Goal: Task Accomplishment & Management: Use online tool/utility

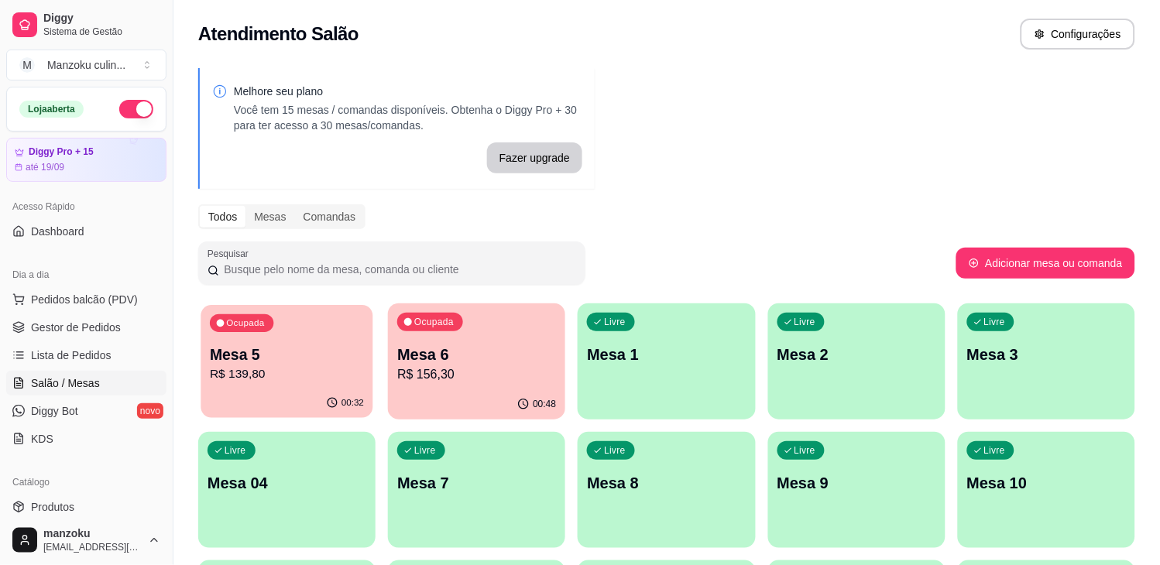
click at [285, 369] on p "R$ 139,80" at bounding box center [287, 374] width 154 height 18
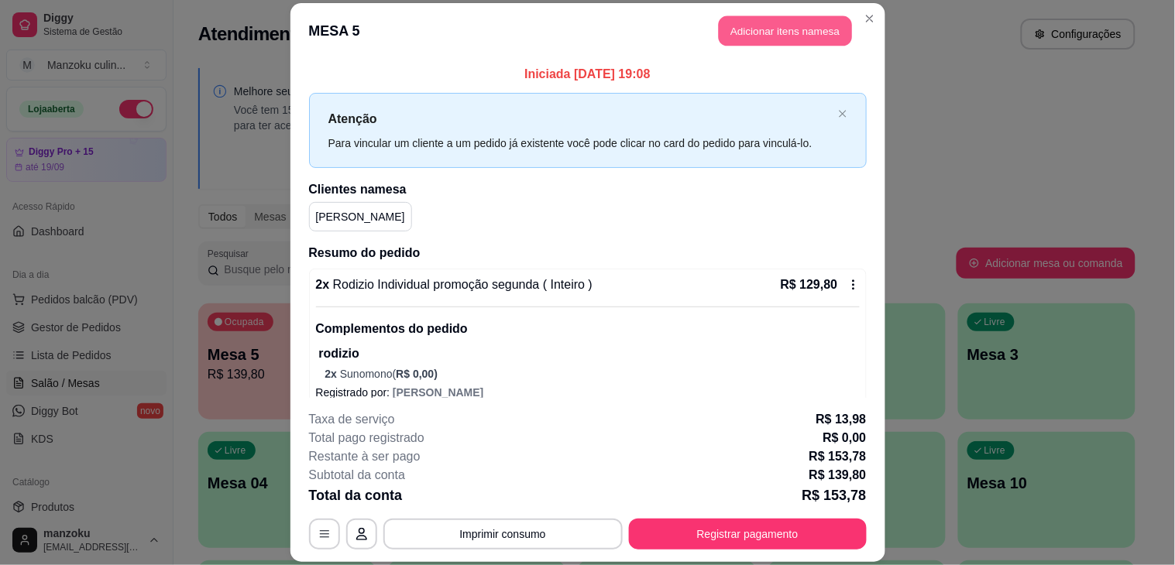
click at [788, 29] on button "Adicionar itens na mesa" at bounding box center [784, 30] width 133 height 30
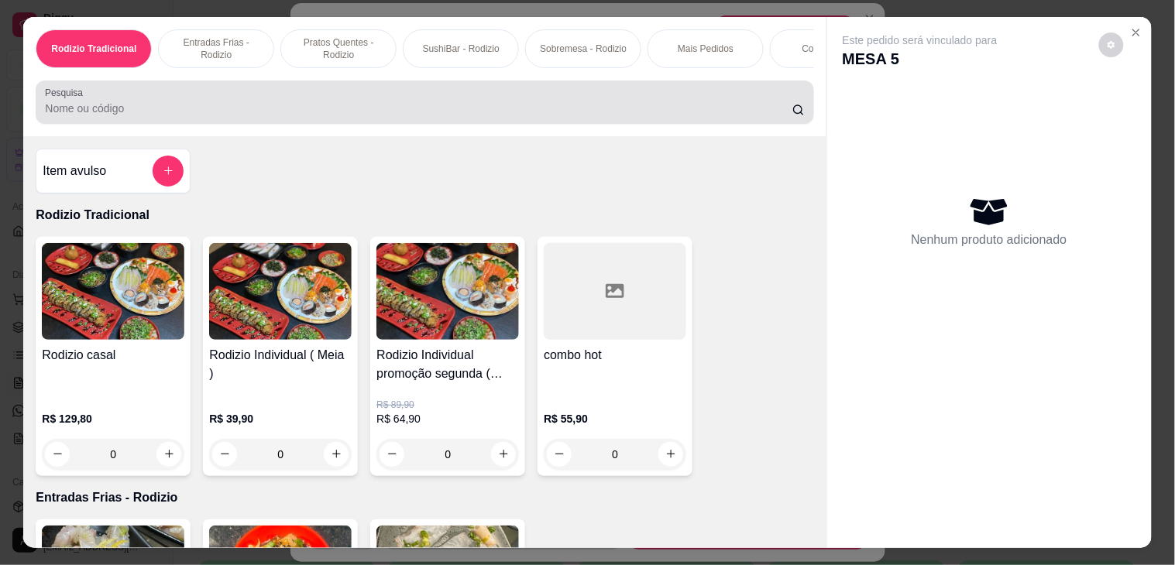
click at [338, 101] on div at bounding box center [424, 102] width 759 height 31
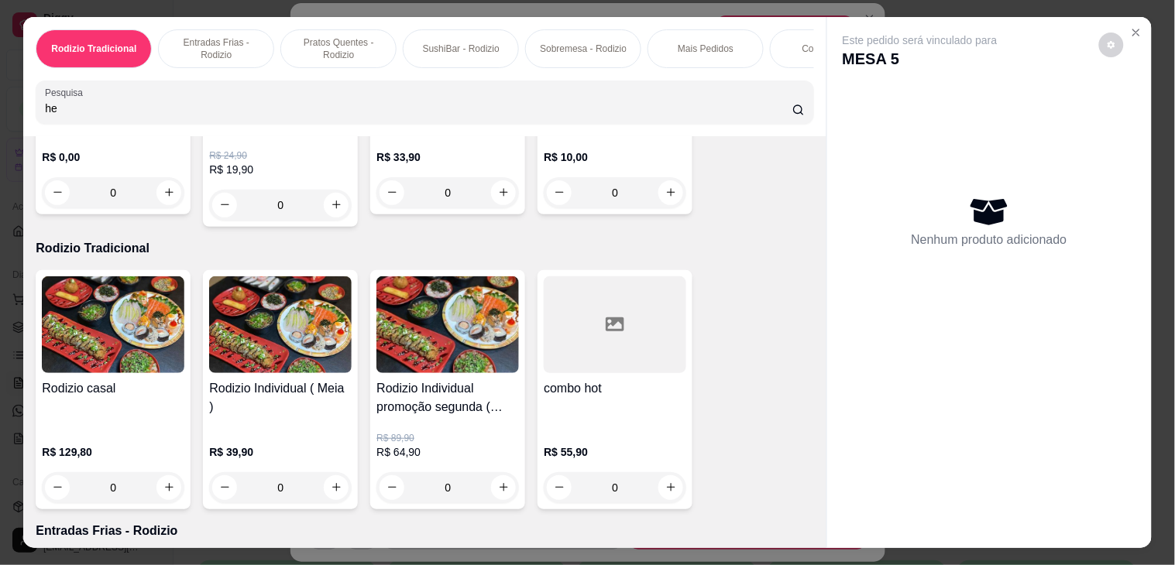
scroll to position [172, 0]
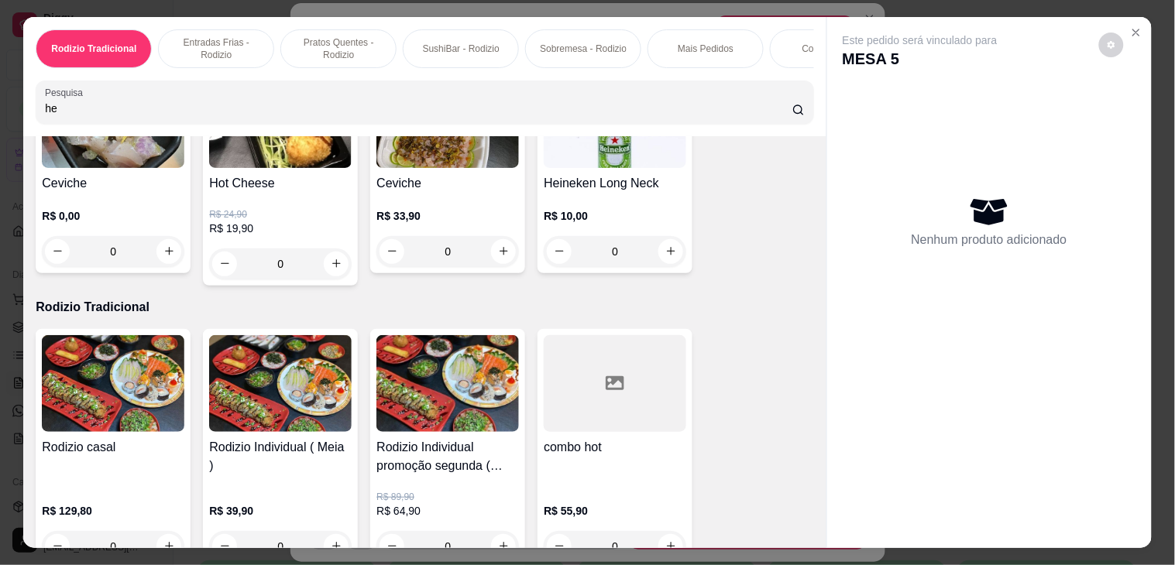
type input "he"
click at [661, 256] on div "0" at bounding box center [615, 251] width 142 height 31
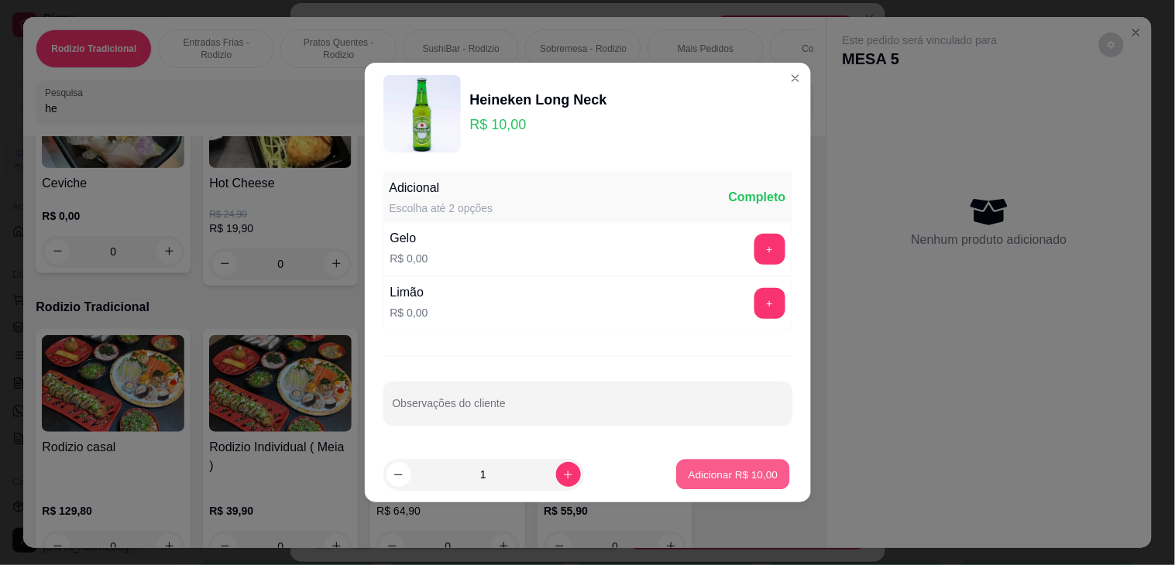
click at [690, 474] on p "Adicionar R$ 10,00" at bounding box center [733, 474] width 90 height 15
type input "1"
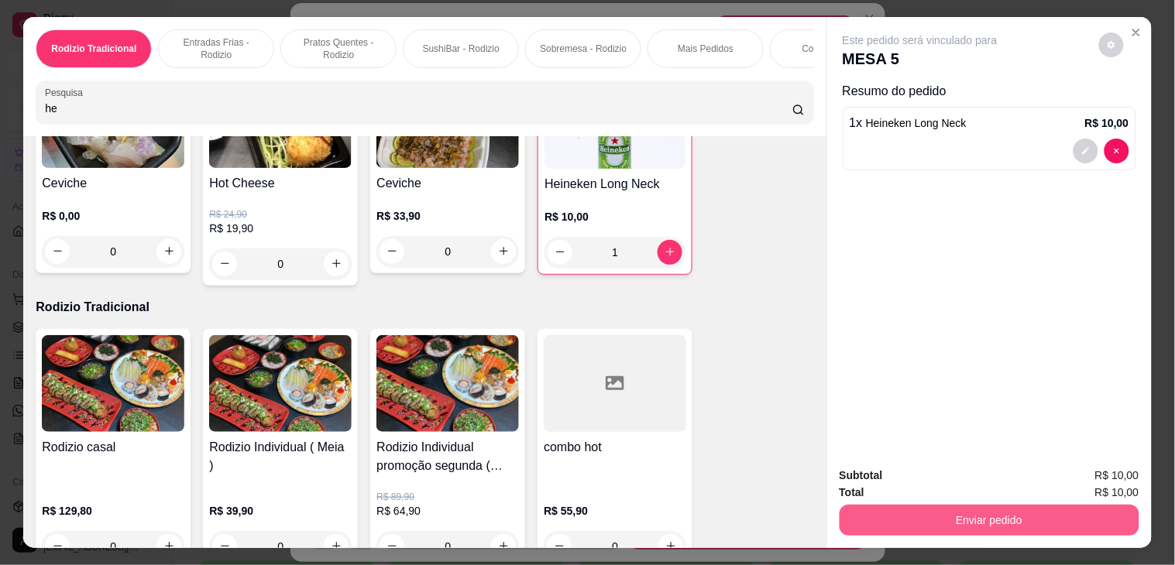
click at [969, 507] on button "Enviar pedido" at bounding box center [989, 520] width 300 height 31
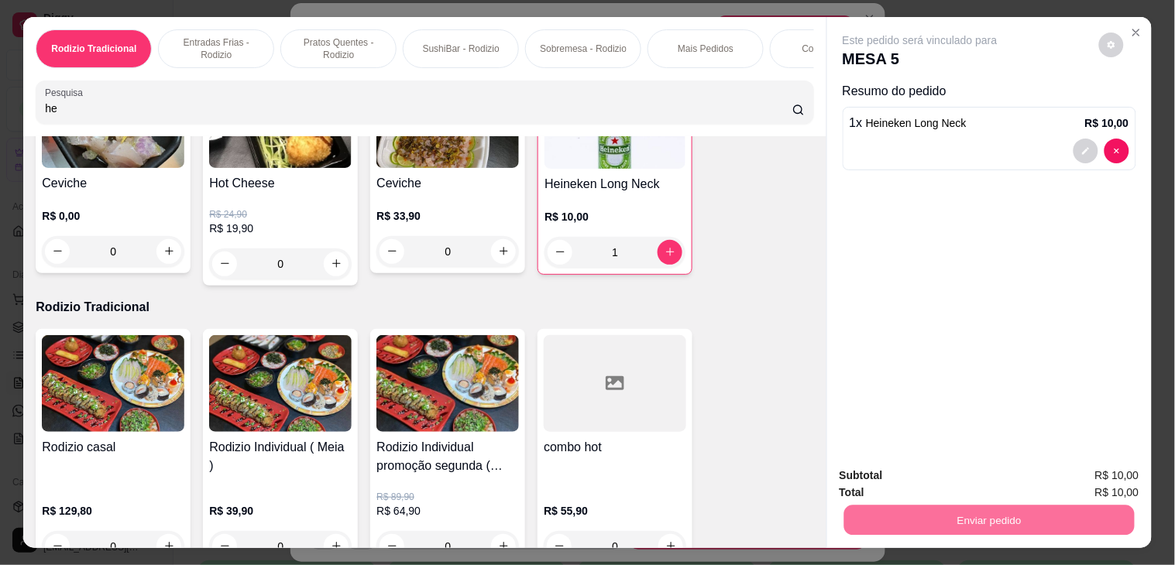
click at [969, 468] on button "Não registrar e enviar pedido" at bounding box center [937, 475] width 156 height 29
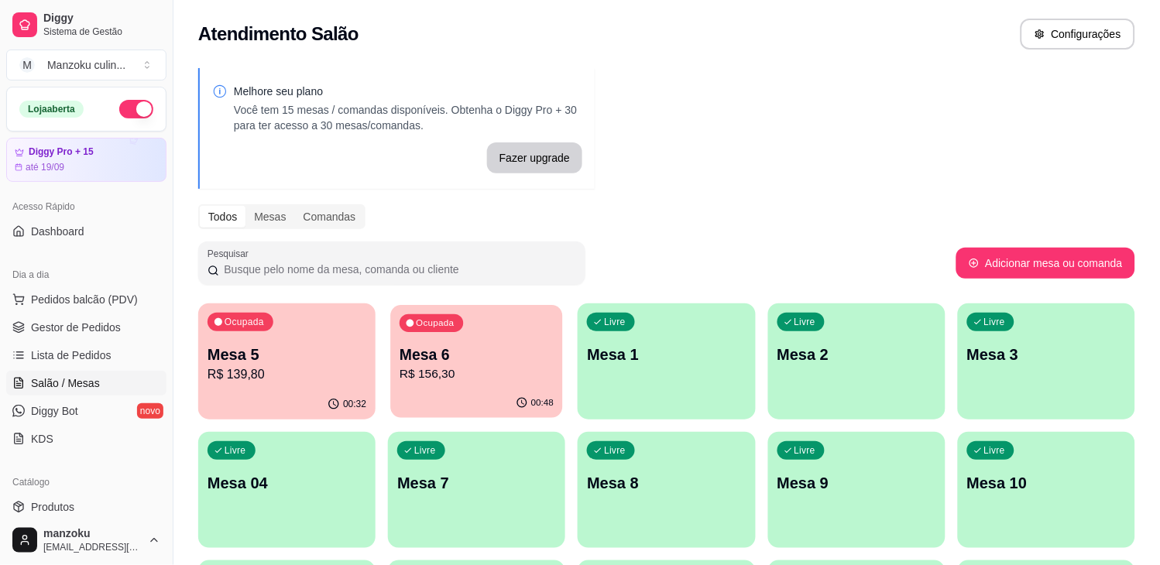
click at [444, 338] on div "Ocupada Mesa 6 R$ 156,30" at bounding box center [477, 347] width 172 height 84
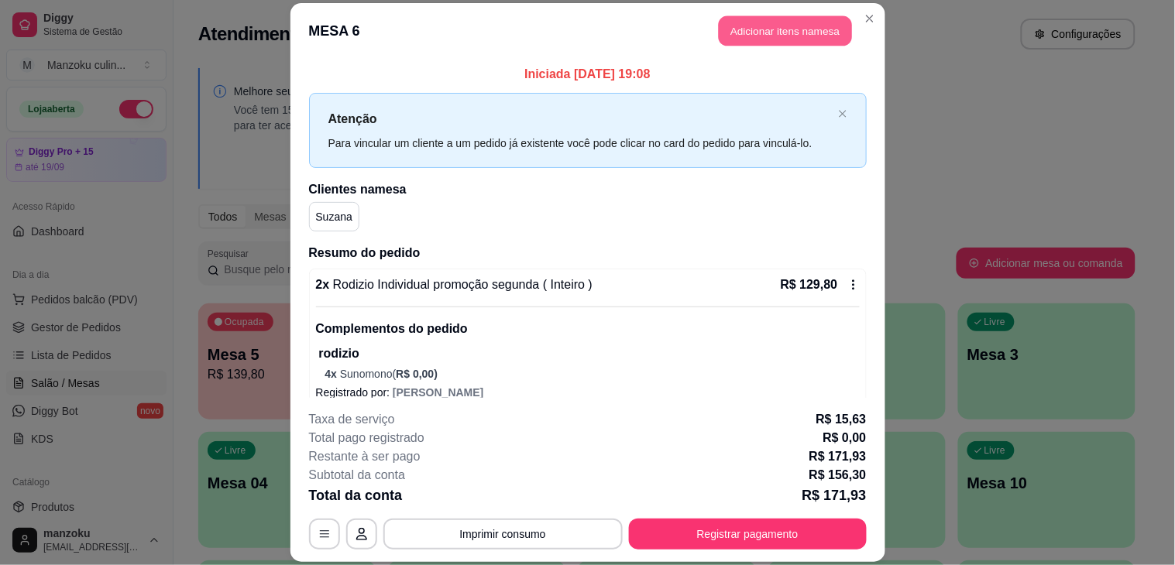
click at [726, 29] on button "Adicionar itens na mesa" at bounding box center [784, 30] width 133 height 30
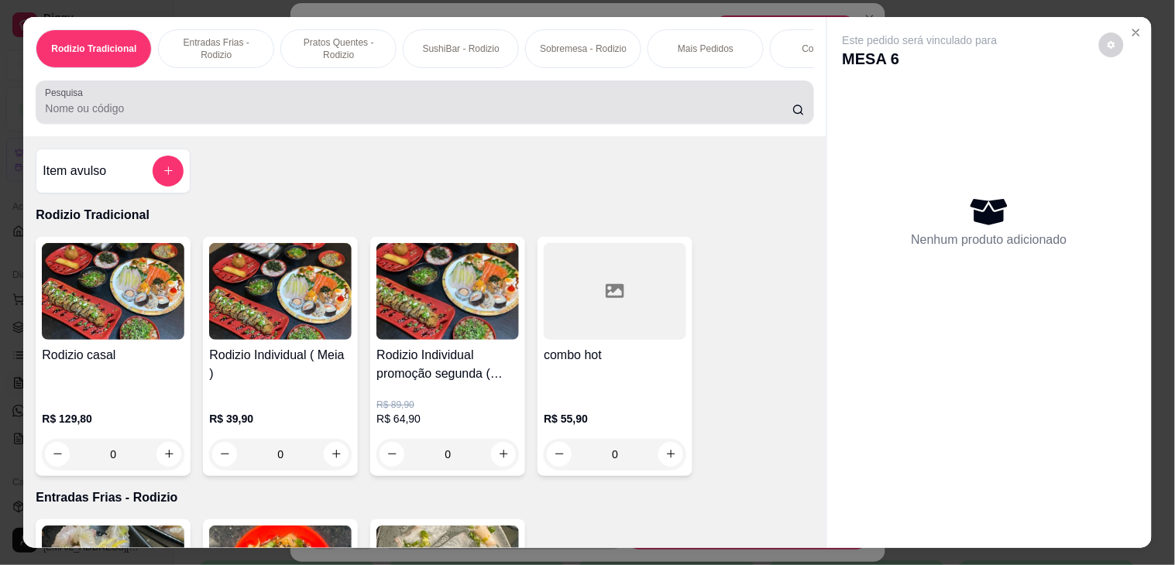
click at [428, 104] on div at bounding box center [424, 102] width 759 height 31
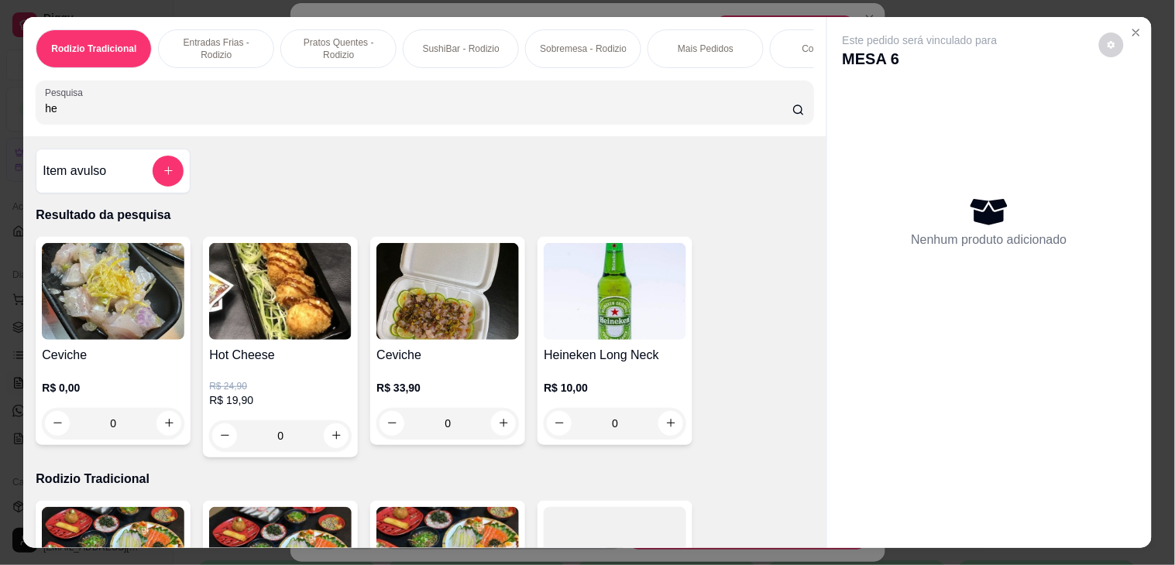
type input "he"
click at [669, 432] on div "0" at bounding box center [615, 423] width 142 height 31
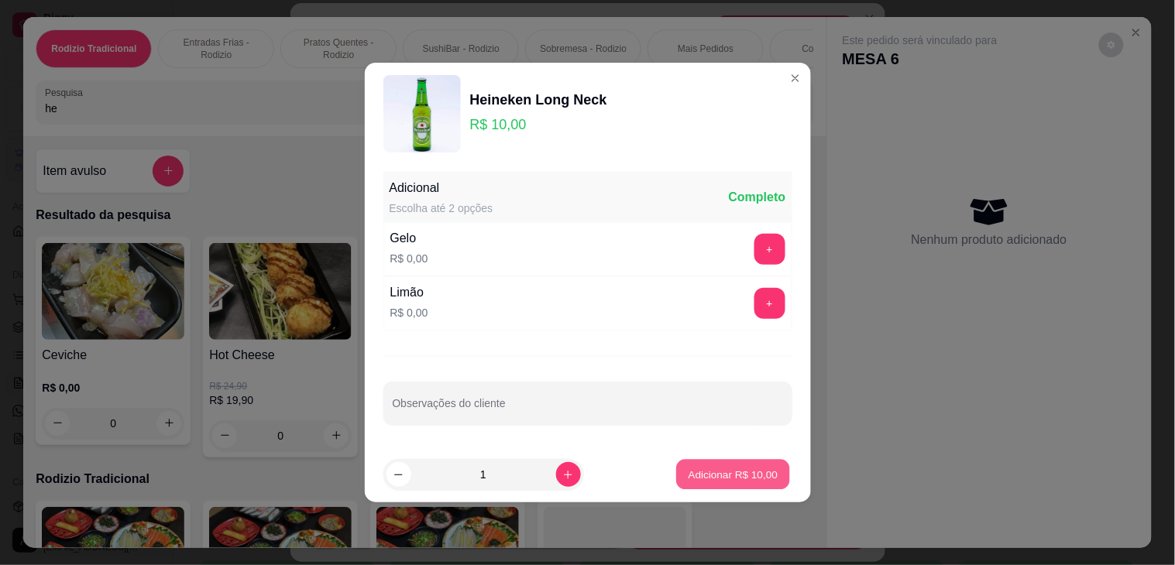
click at [691, 465] on button "Adicionar R$ 10,00" at bounding box center [734, 475] width 114 height 30
type input "1"
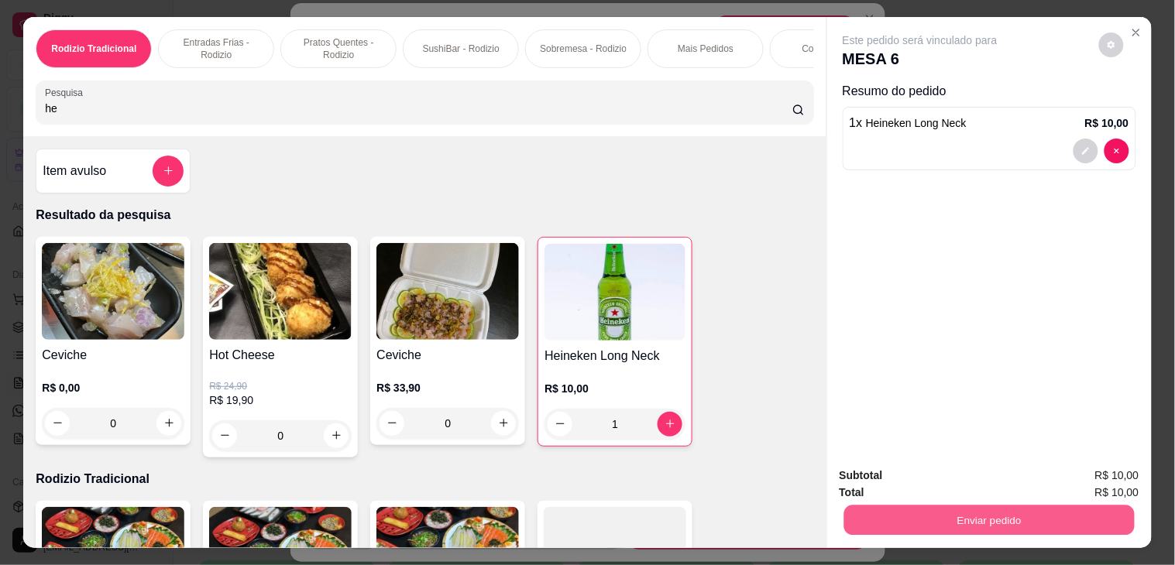
click at [968, 513] on button "Enviar pedido" at bounding box center [988, 521] width 290 height 30
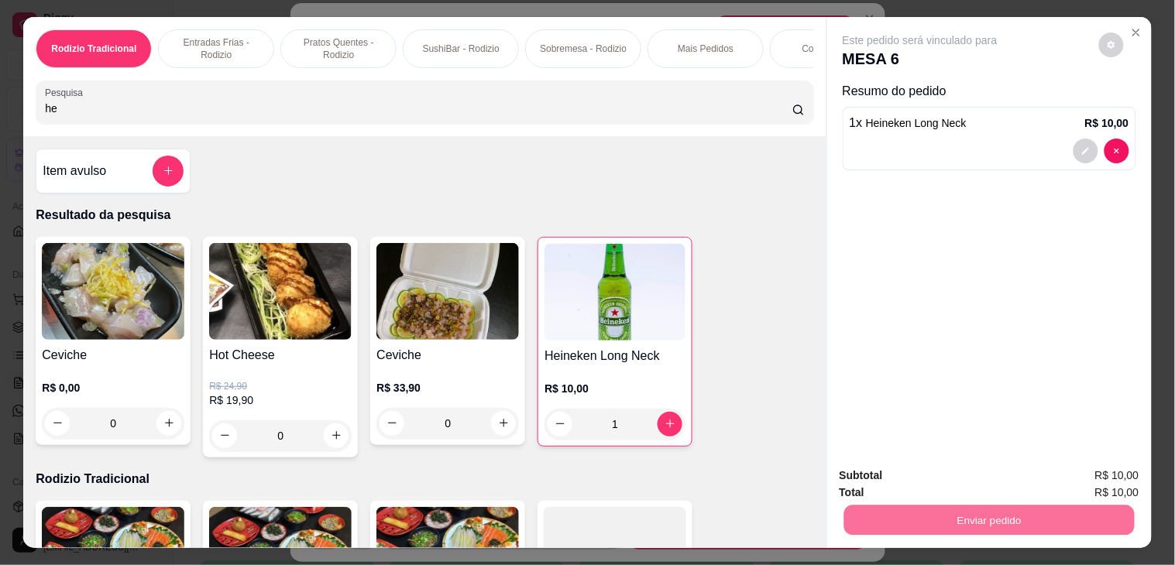
click at [965, 469] on button "Não registrar e enviar pedido" at bounding box center [937, 475] width 156 height 29
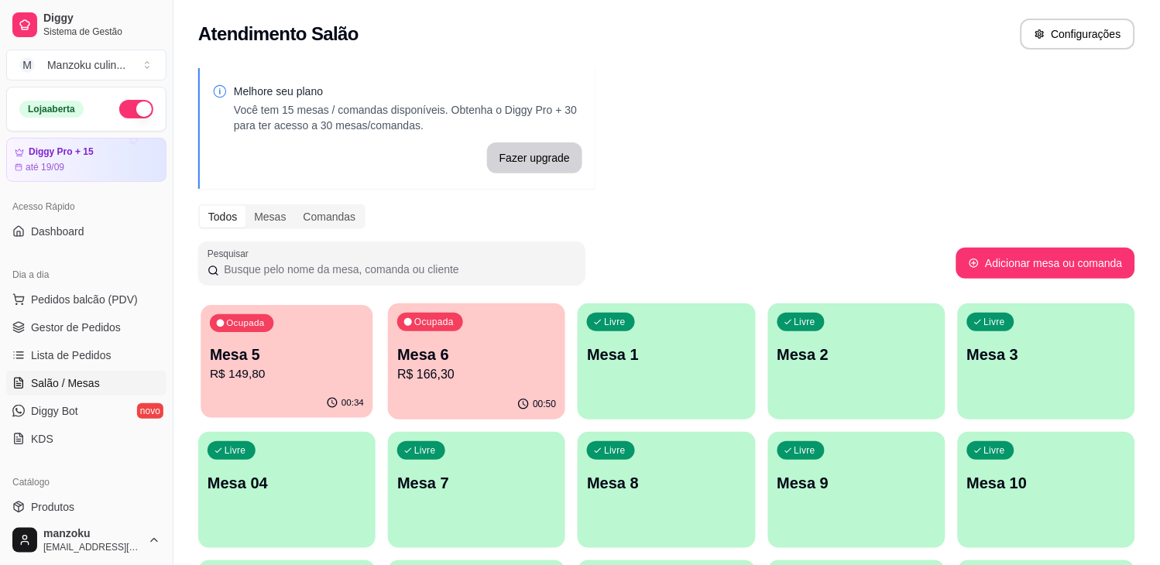
click at [285, 359] on p "Mesa 5" at bounding box center [287, 355] width 154 height 21
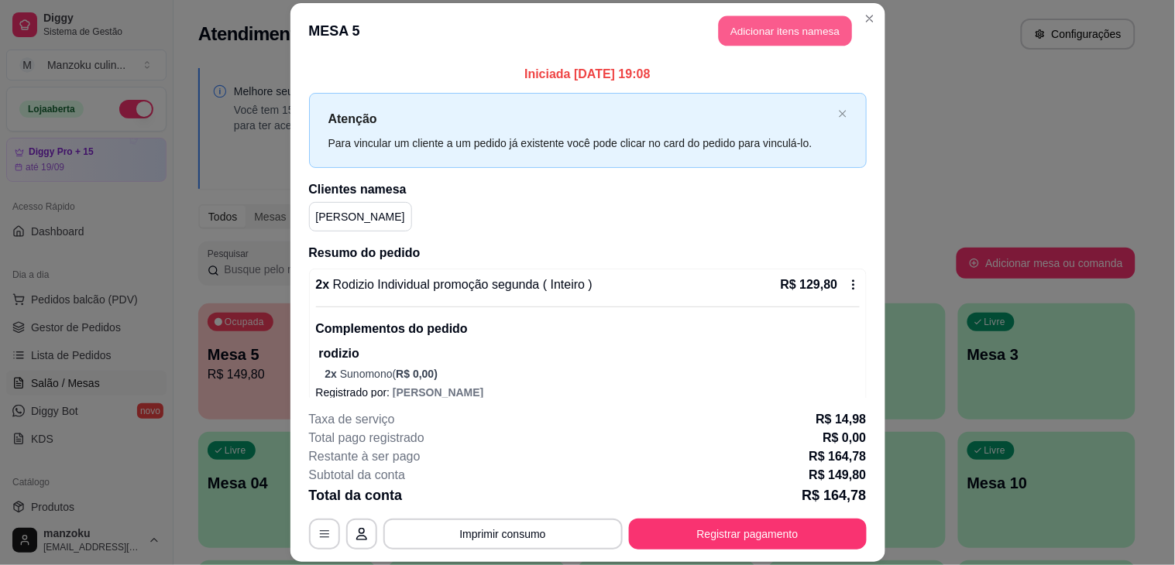
click at [798, 33] on button "Adicionar itens na mesa" at bounding box center [784, 30] width 133 height 30
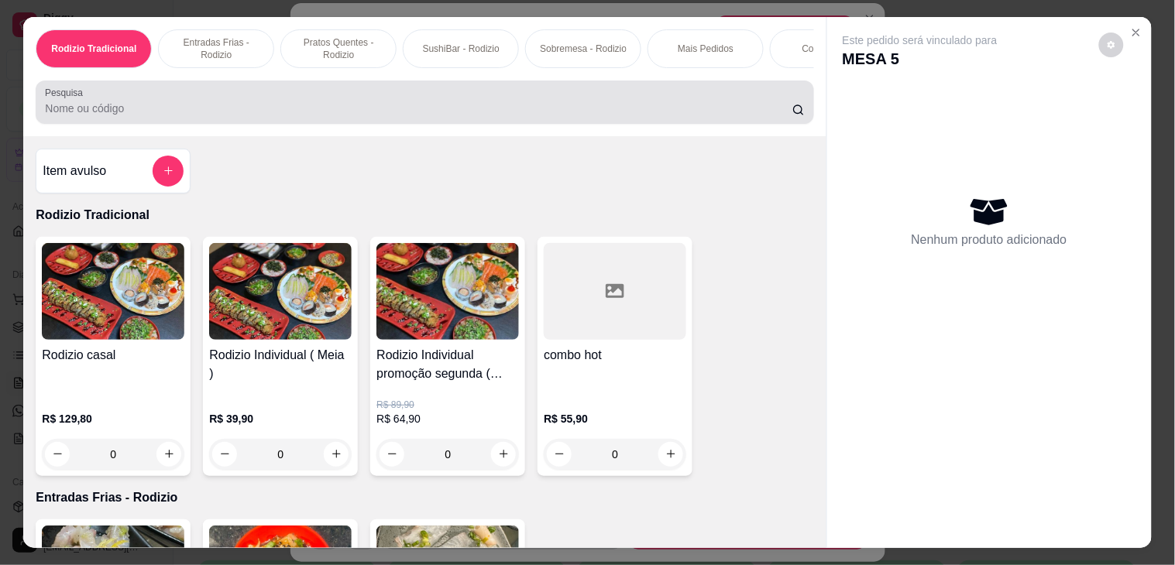
click at [478, 101] on div at bounding box center [424, 102] width 759 height 31
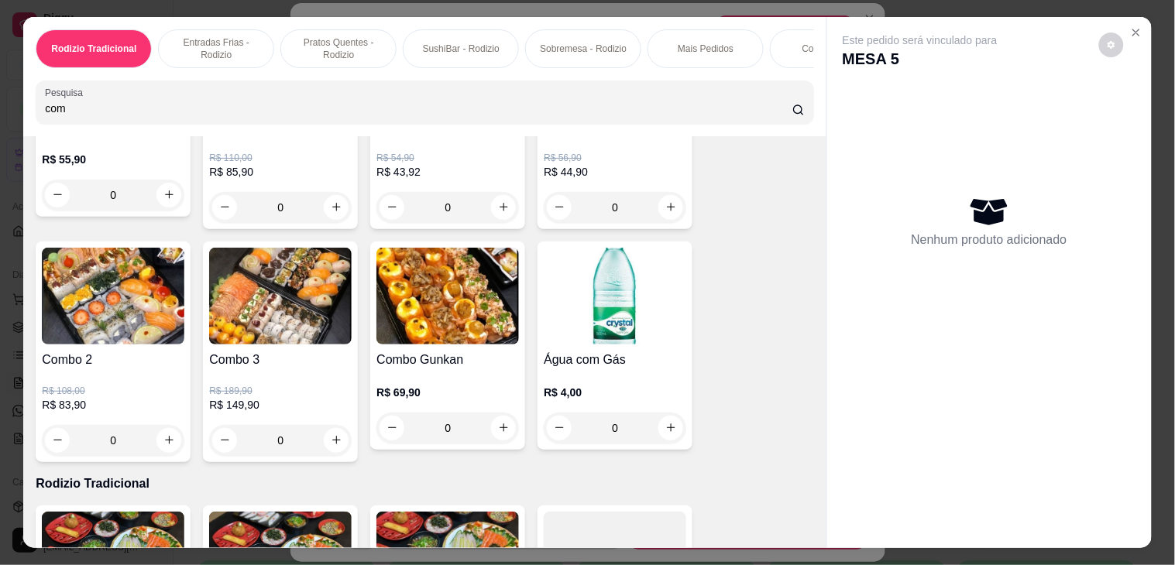
scroll to position [258, 0]
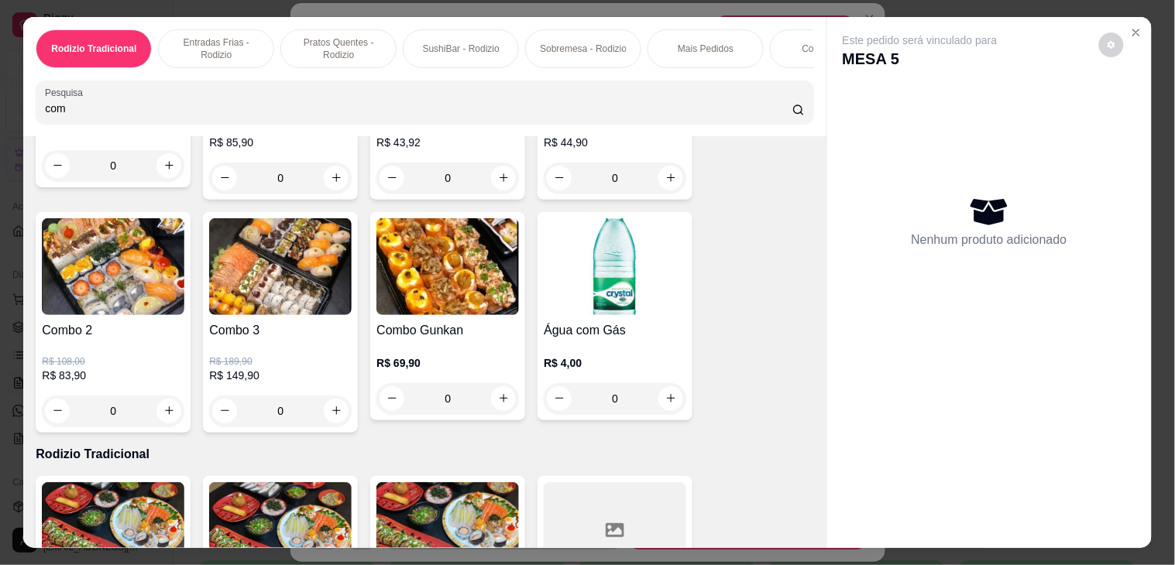
type input "com"
click at [664, 414] on div "0" at bounding box center [615, 398] width 142 height 31
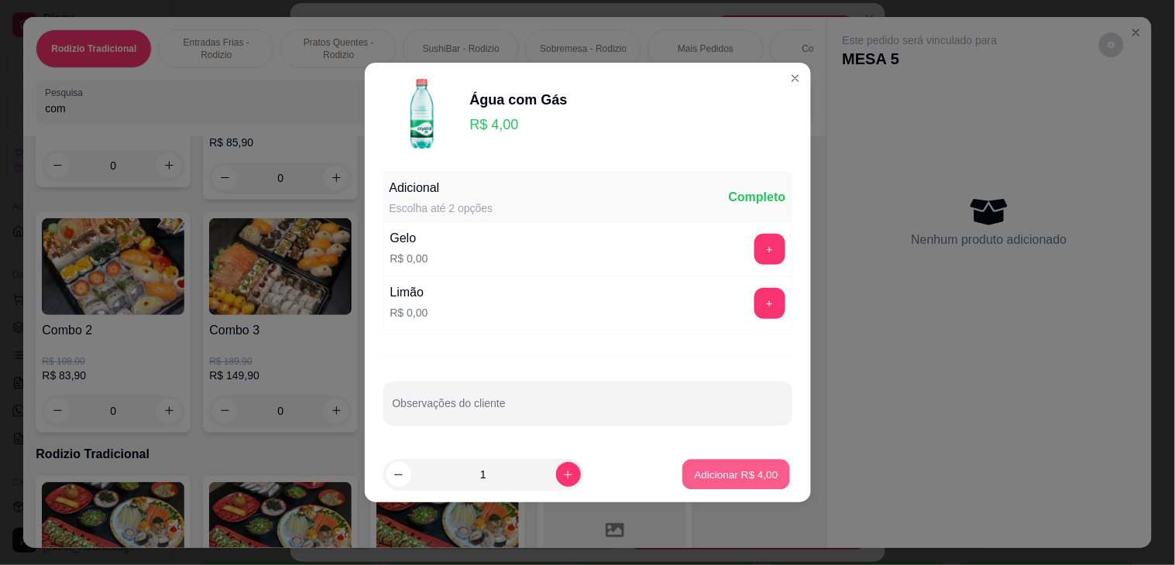
click at [716, 483] on button "Adicionar R$ 4,00" at bounding box center [736, 475] width 108 height 30
type input "1"
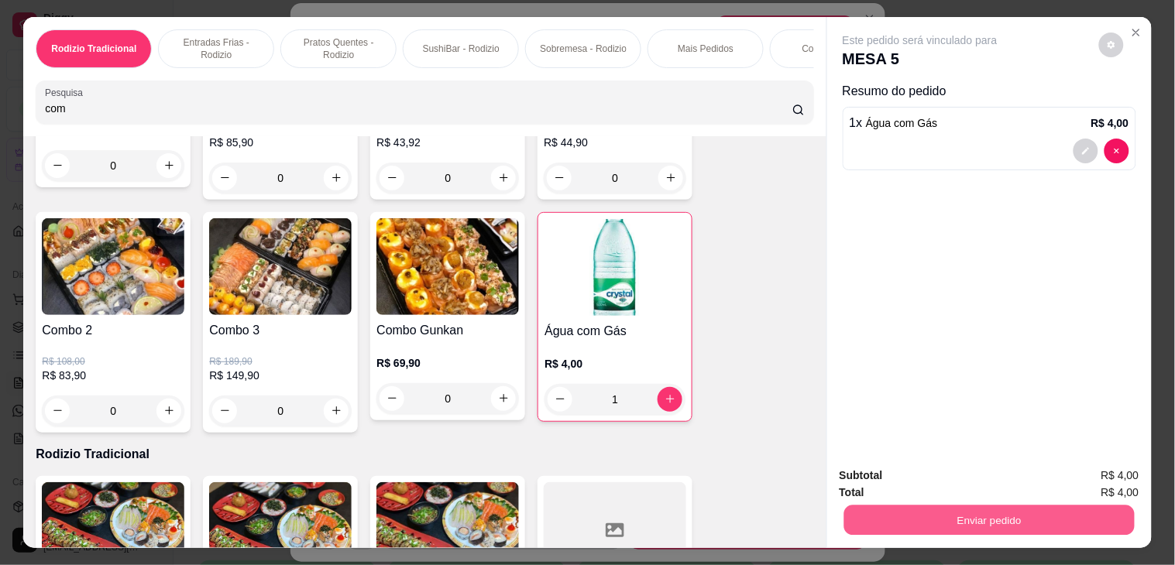
click at [953, 506] on button "Enviar pedido" at bounding box center [988, 521] width 290 height 30
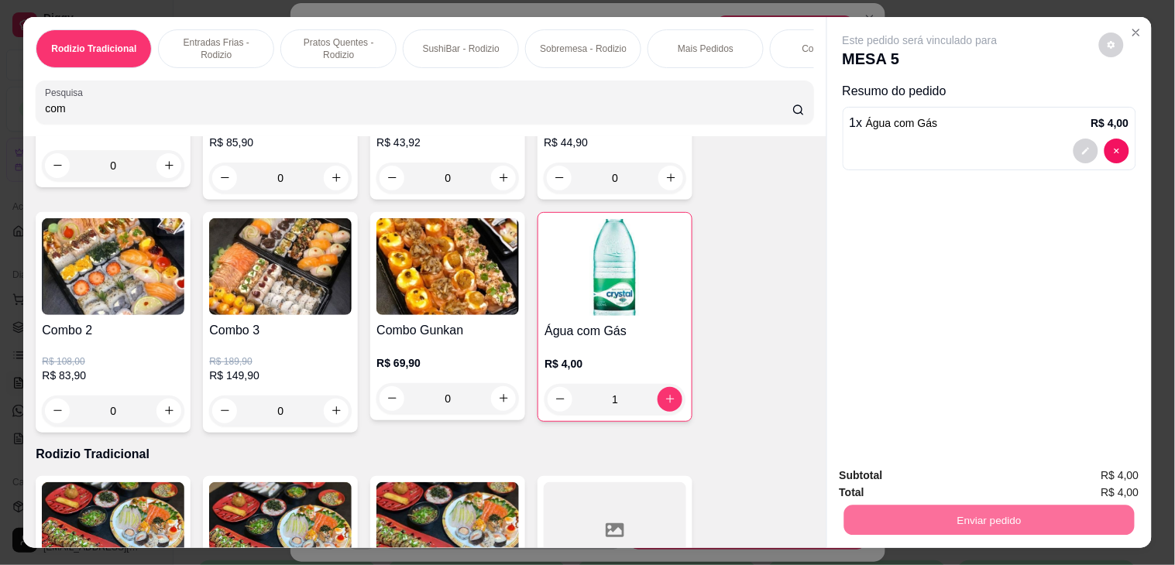
click at [974, 475] on button "Não registrar e enviar pedido" at bounding box center [936, 475] width 161 height 29
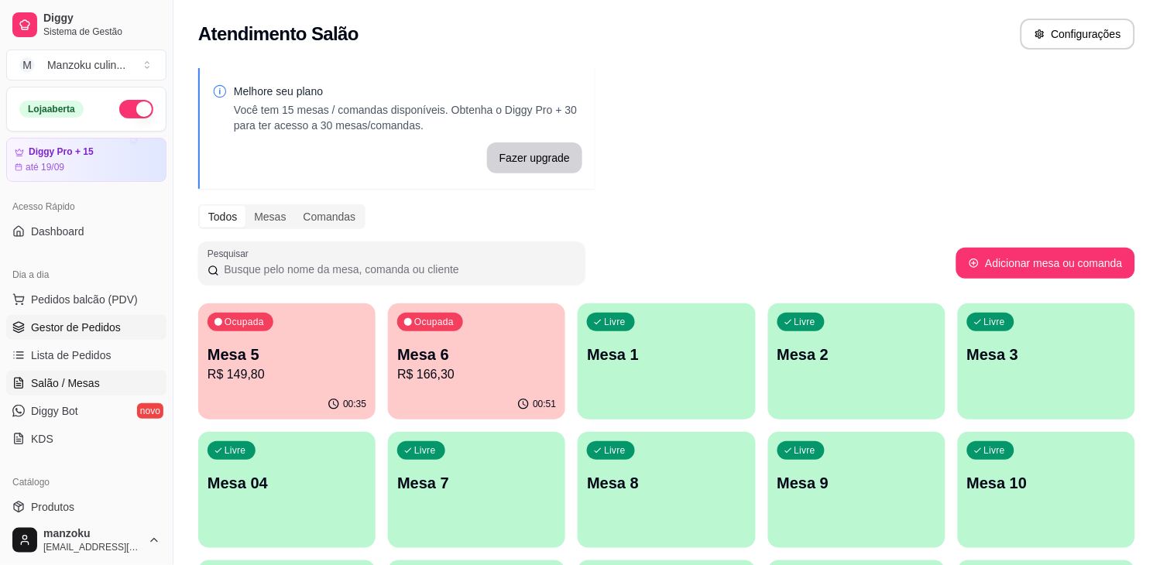
click at [77, 331] on span "Gestor de Pedidos" at bounding box center [76, 327] width 90 height 15
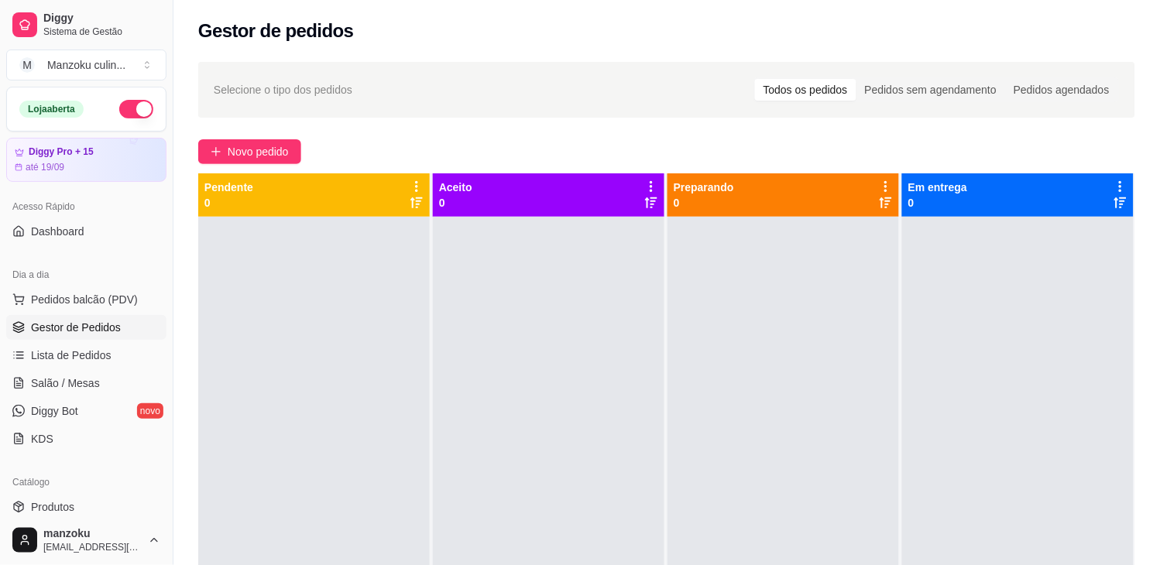
click at [1033, 139] on div "Novo pedido" at bounding box center [666, 151] width 937 height 25
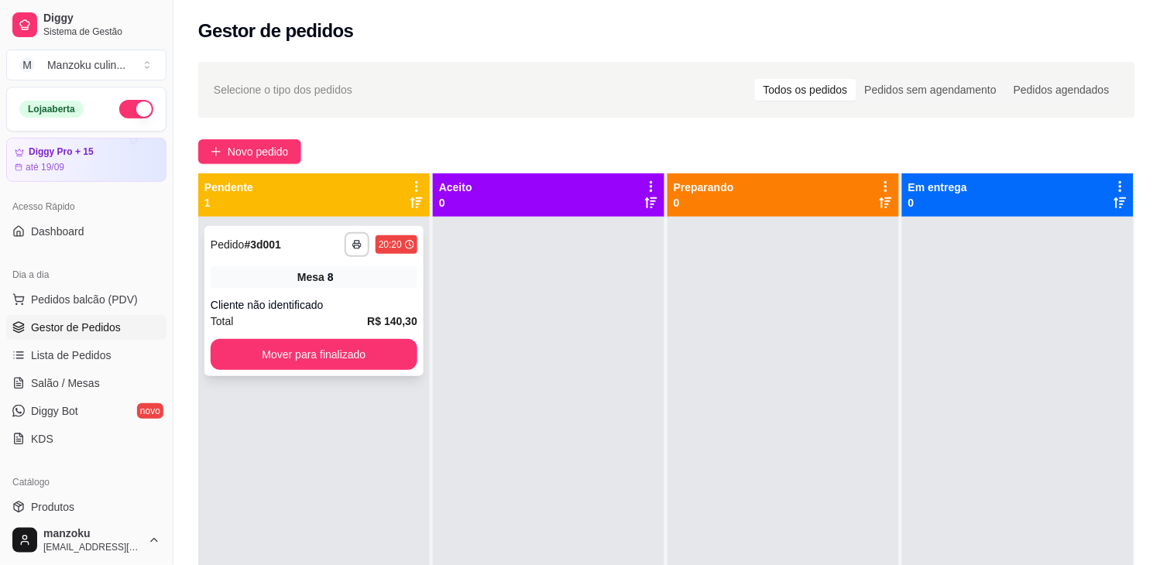
click at [368, 297] on div "Cliente não identificado" at bounding box center [314, 304] width 207 height 15
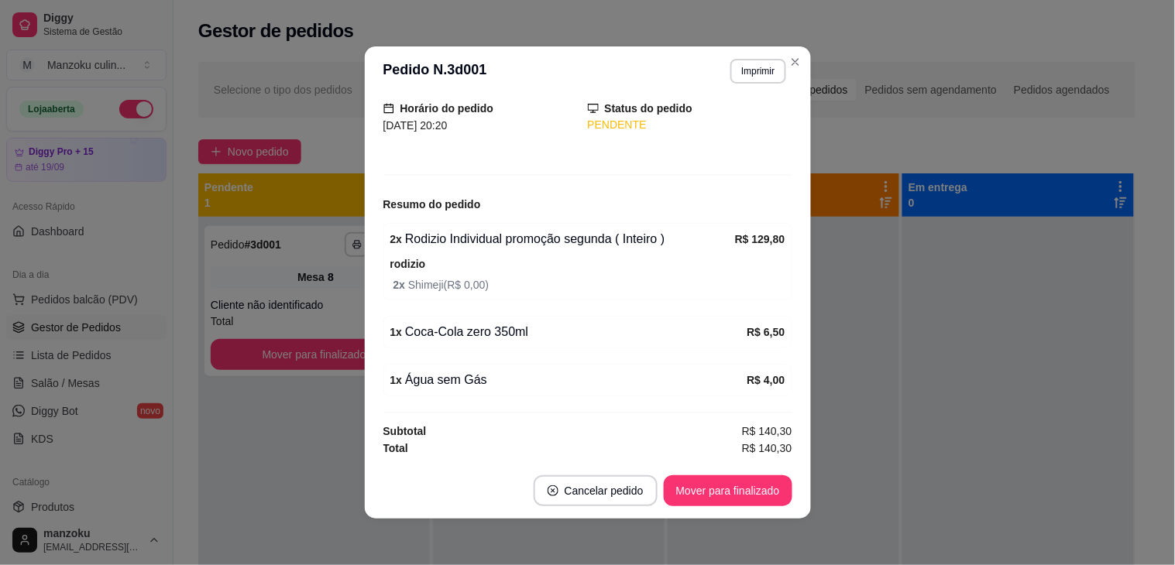
scroll to position [3, 0]
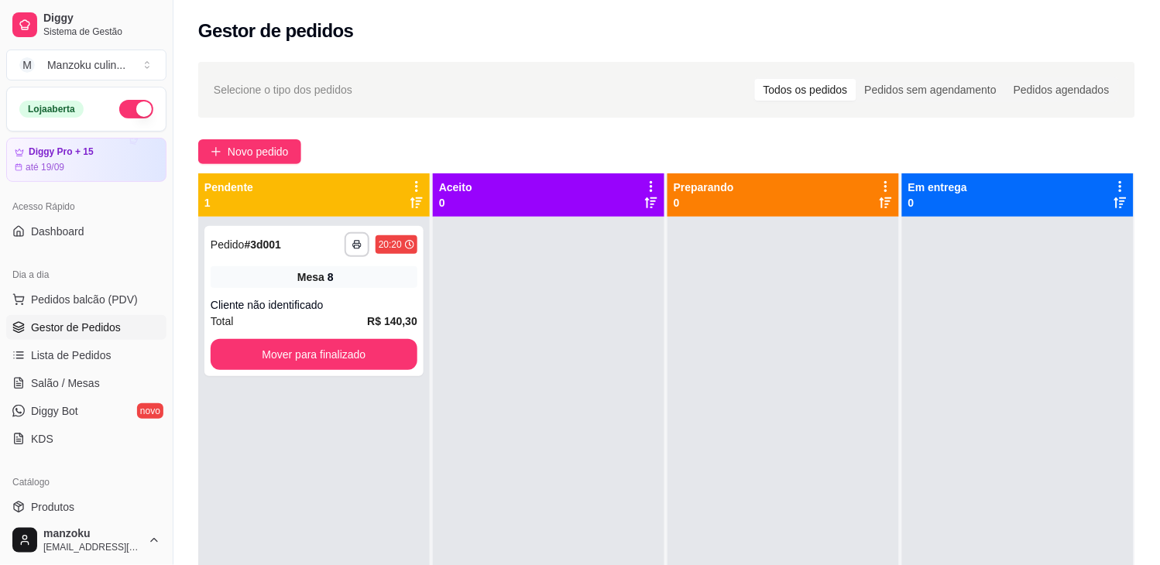
click at [1152, 132] on div "**********" at bounding box center [666, 405] width 986 height 705
click at [273, 275] on div "Mesa 8" at bounding box center [314, 277] width 207 height 22
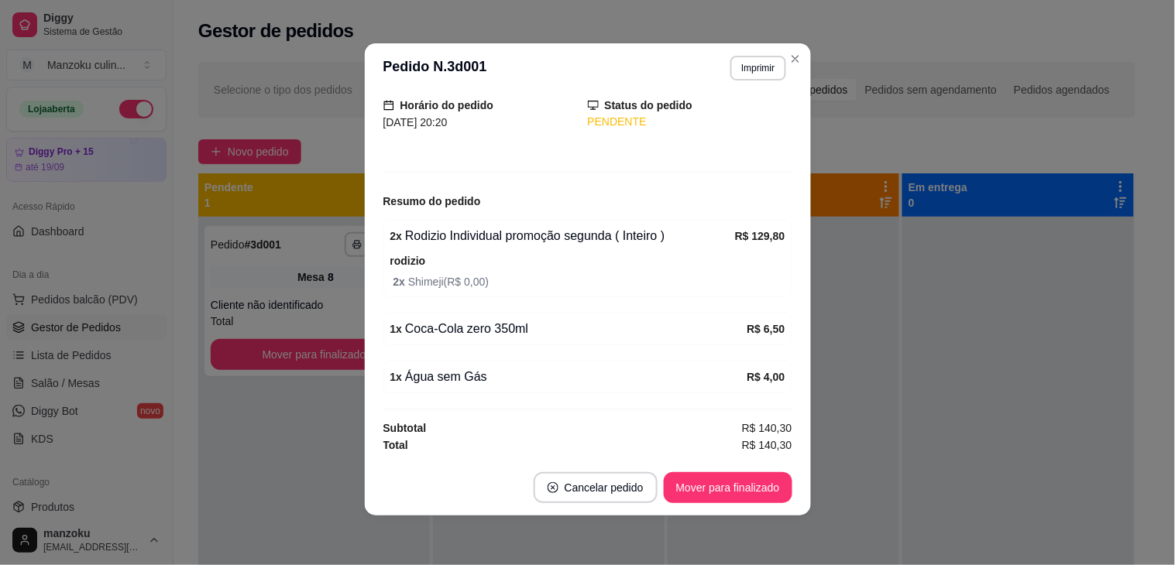
scroll to position [105, 0]
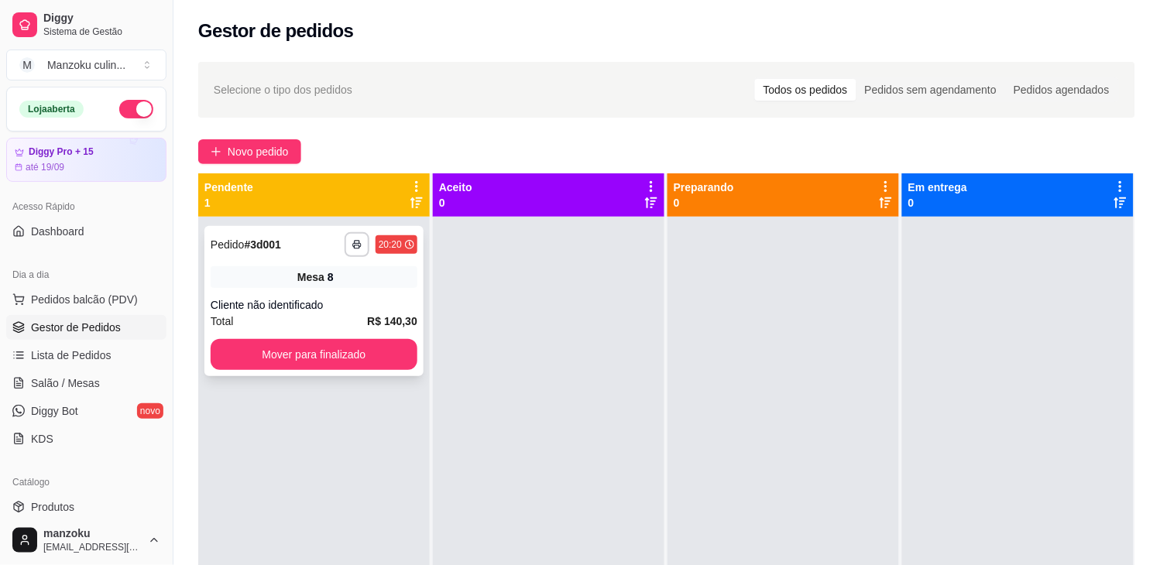
click at [297, 266] on div "Mesa 8" at bounding box center [314, 277] width 207 height 22
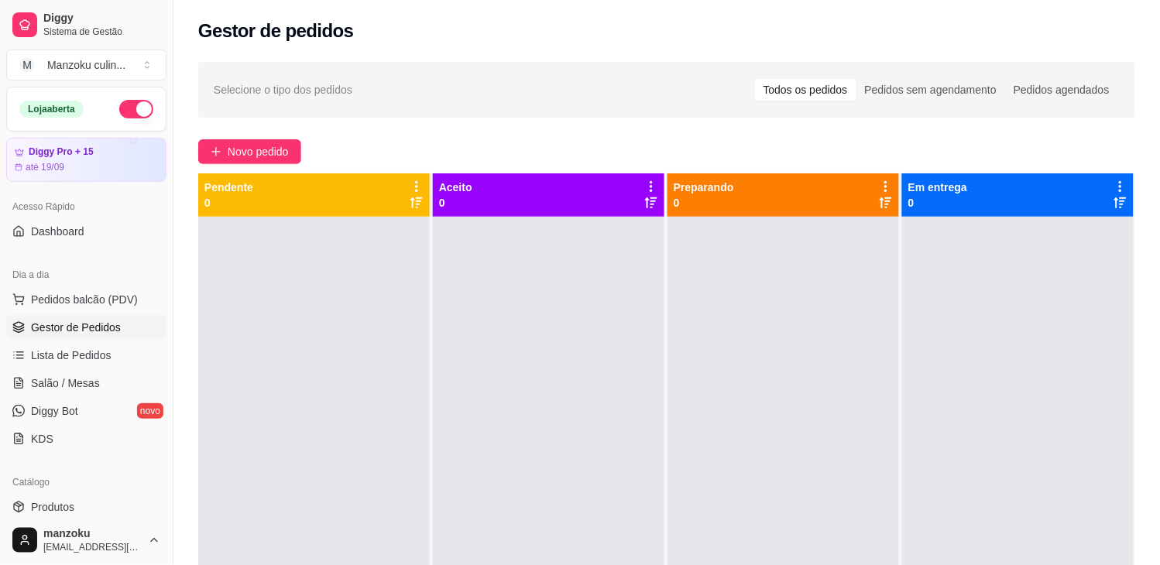
click at [248, 389] on div at bounding box center [313, 499] width 231 height 565
click at [96, 390] on span "Salão / Mesas" at bounding box center [65, 383] width 69 height 15
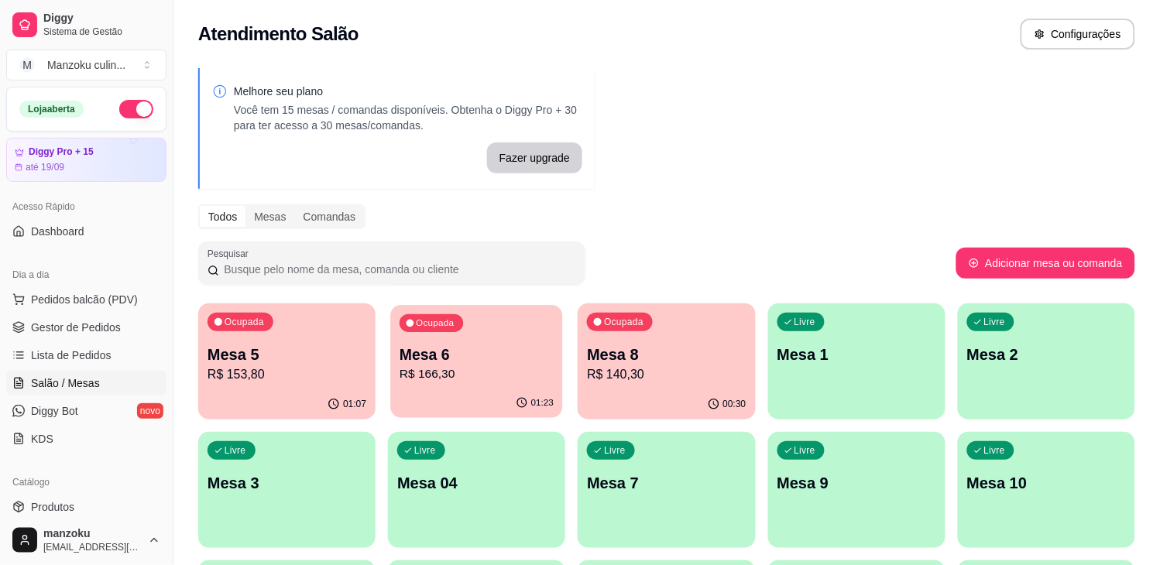
click at [477, 375] on p "R$ 166,30" at bounding box center [477, 374] width 154 height 18
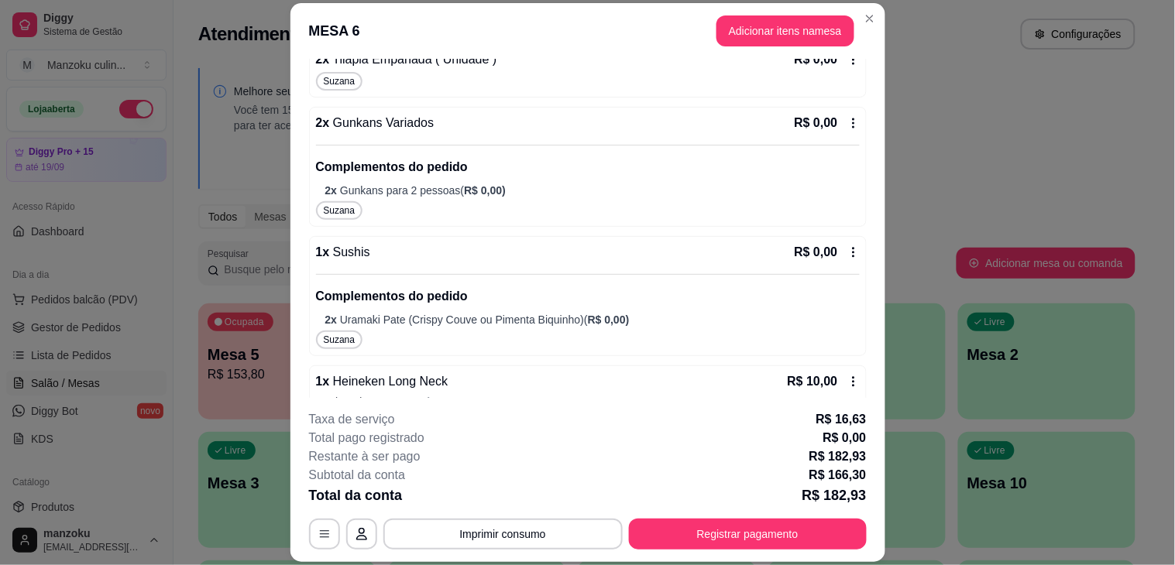
scroll to position [746, 0]
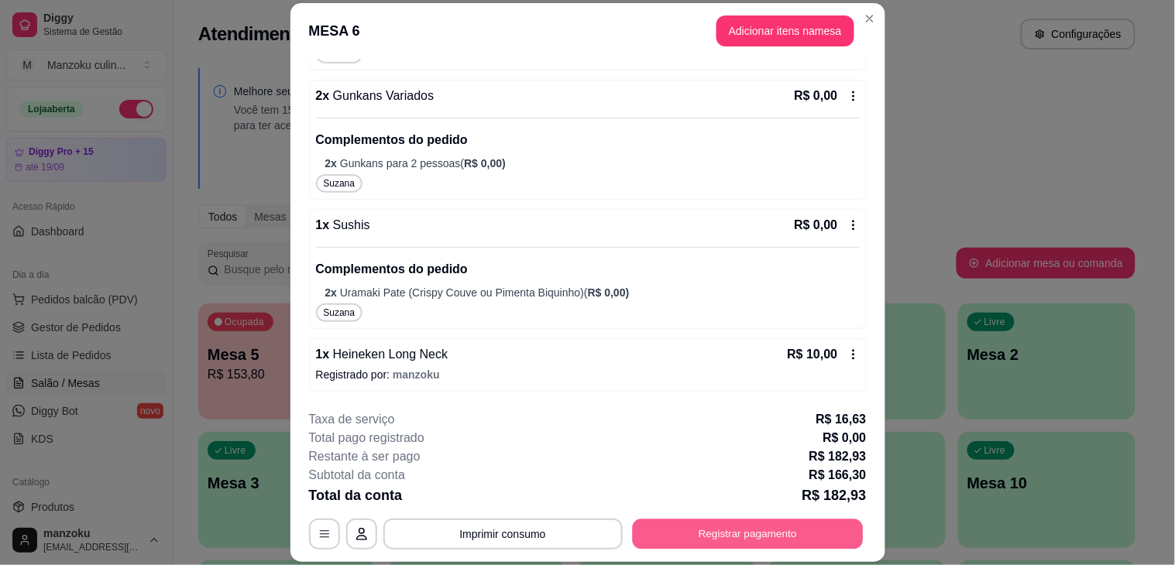
click at [749, 546] on button "Registrar pagamento" at bounding box center [747, 535] width 231 height 30
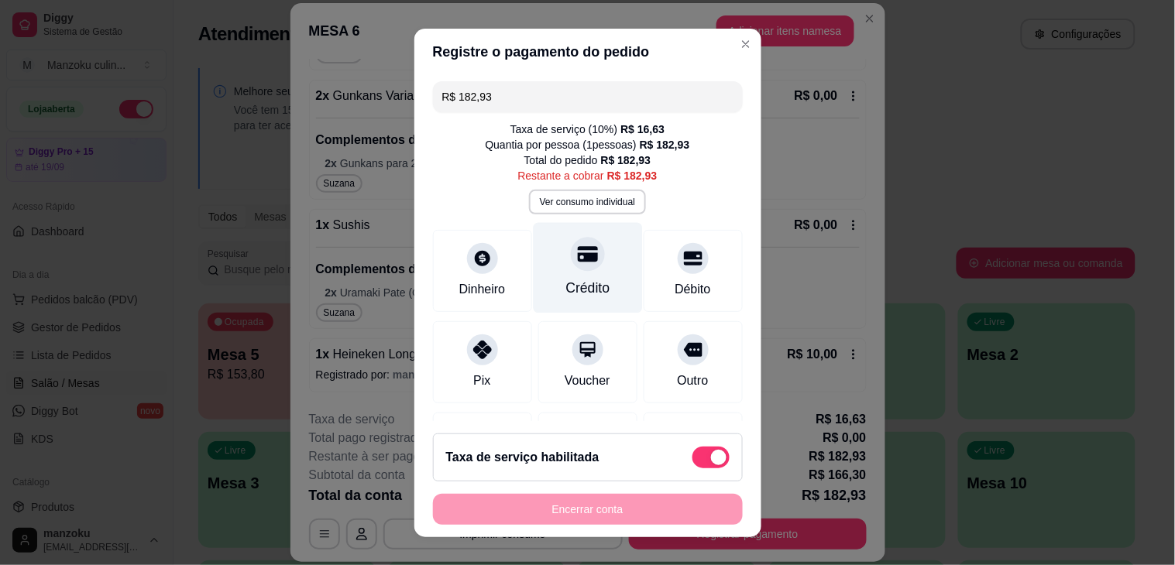
click at [600, 267] on div "Crédito" at bounding box center [587, 267] width 109 height 91
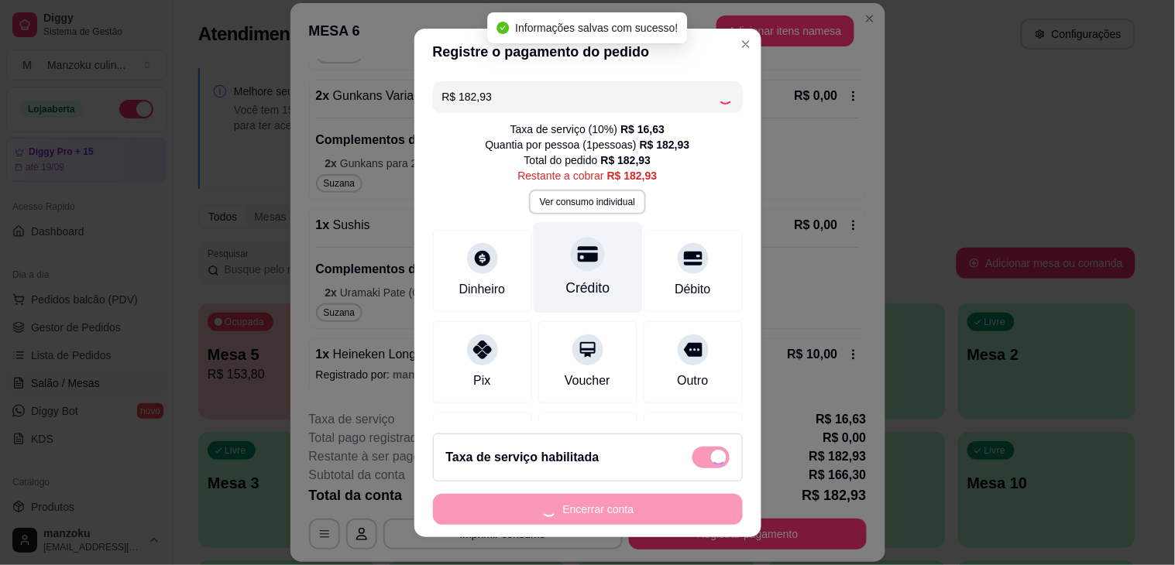
type input "R$ 0,00"
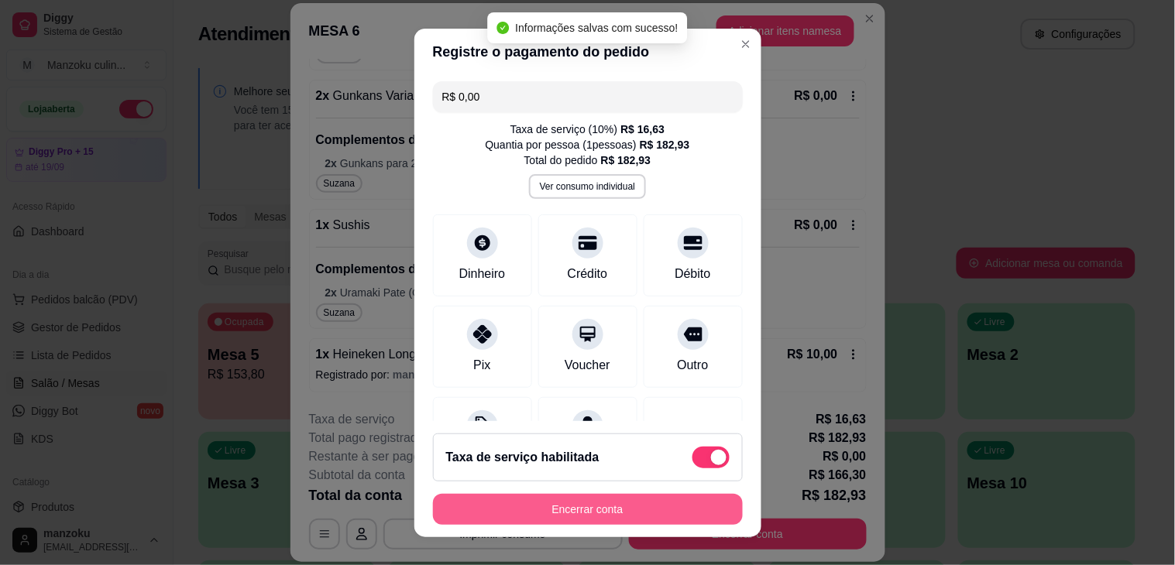
click at [609, 497] on button "Encerrar conta" at bounding box center [588, 509] width 310 height 31
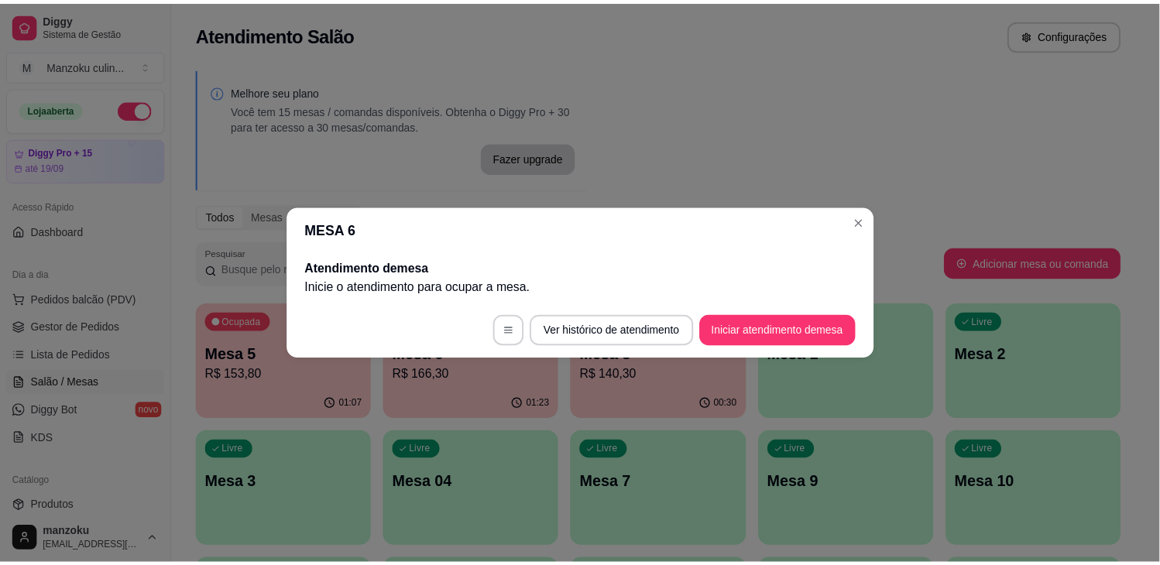
scroll to position [0, 0]
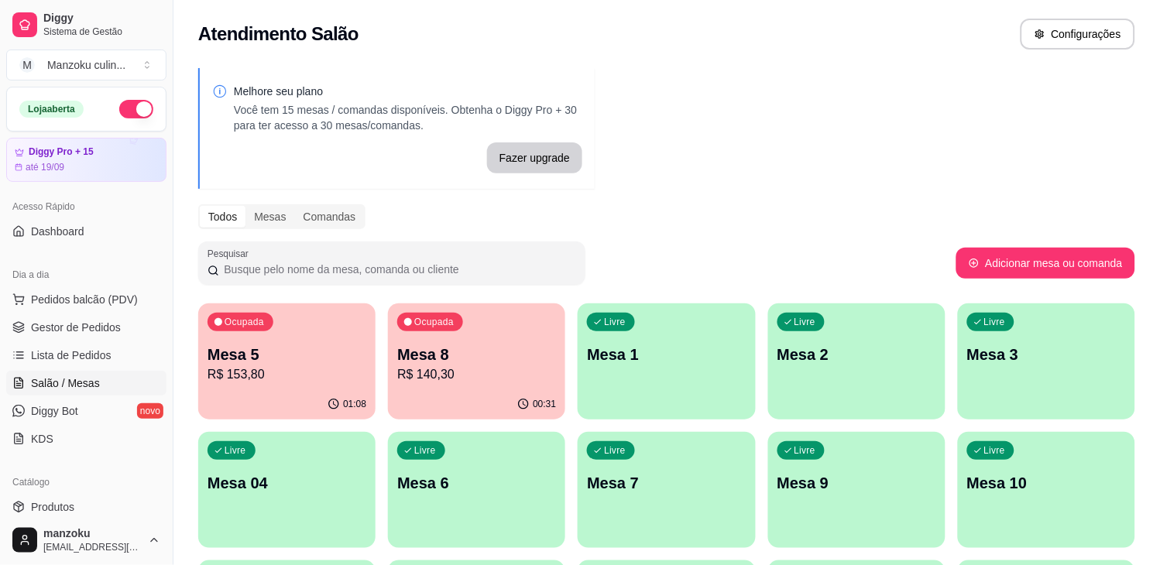
click at [939, 101] on div "Melhore seu plano Você tem 15 mesas / comandas disponíveis. Obtenha o Diggy Pro…" at bounding box center [666, 441] width 986 height 765
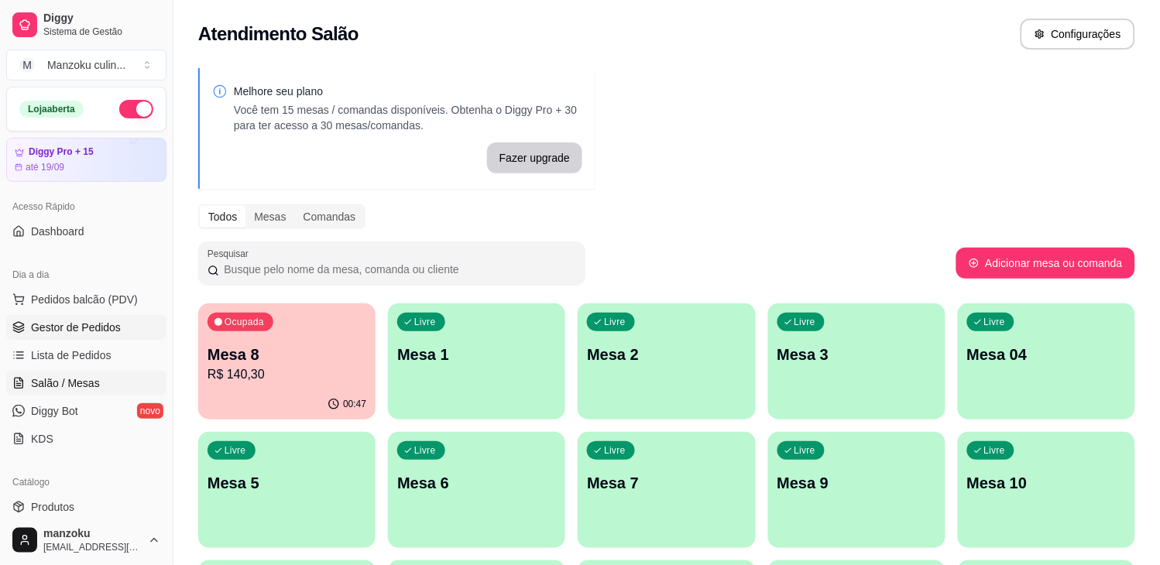
click at [94, 328] on span "Gestor de Pedidos" at bounding box center [76, 327] width 90 height 15
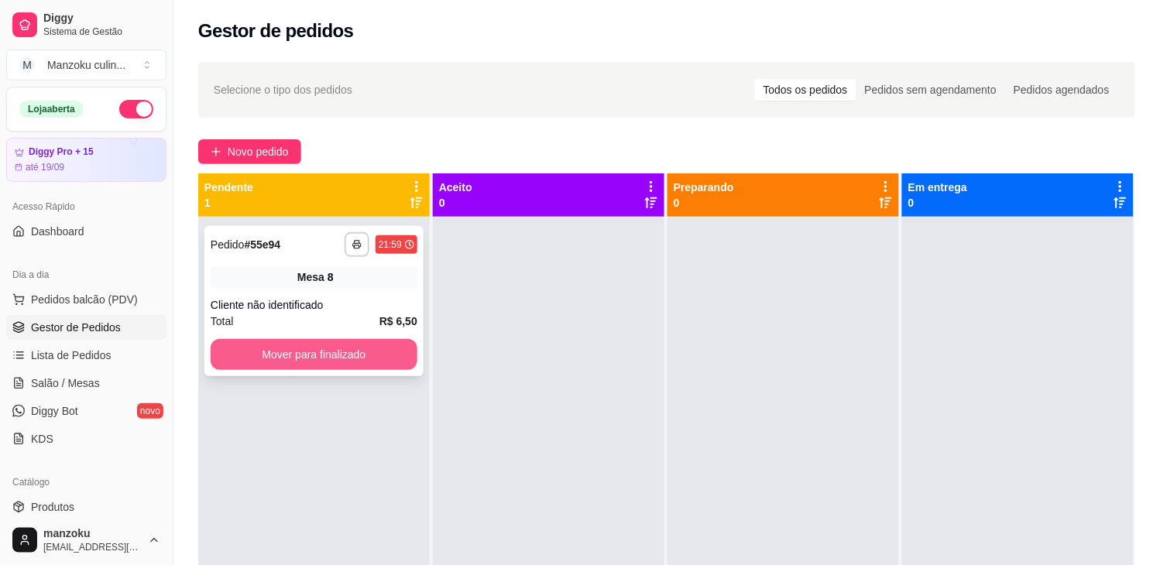
click at [376, 347] on button "Mover para finalizado" at bounding box center [314, 354] width 207 height 31
